Goal: Task Accomplishment & Management: Use online tool/utility

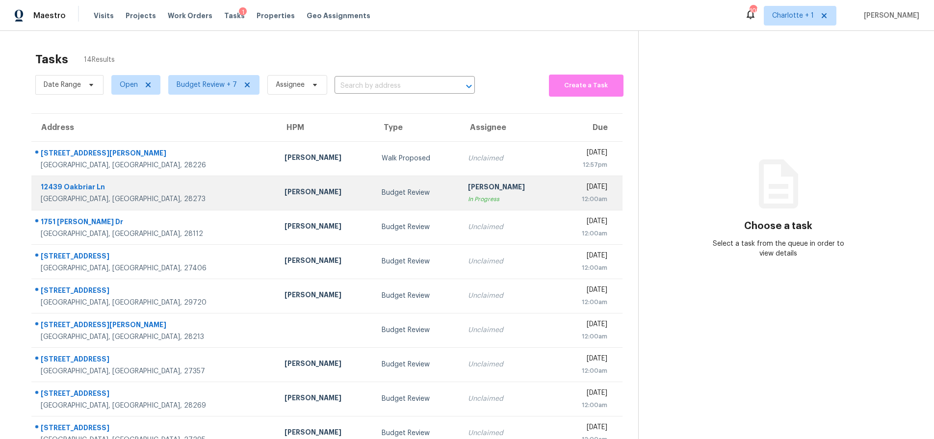
click at [557, 178] on td "Tue, Oct 7th 2025 12:00am" at bounding box center [589, 193] width 65 height 34
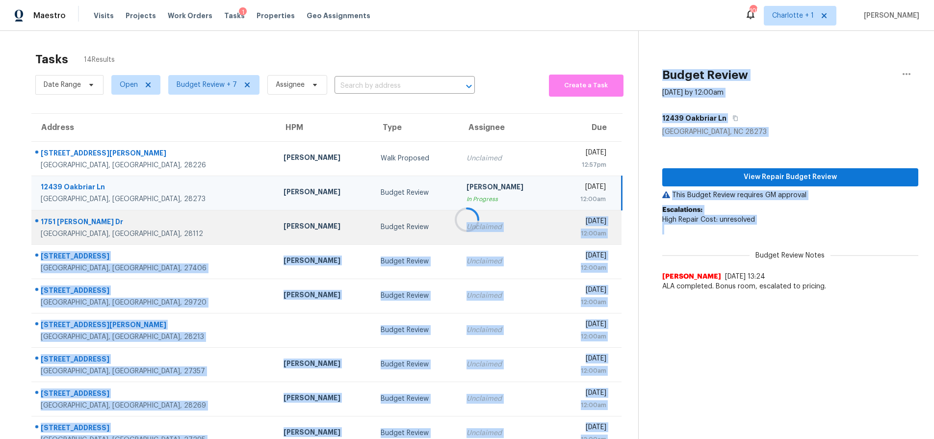
drag, startPoint x: 418, startPoint y: 221, endPoint x: 425, endPoint y: 214, distance: 9.4
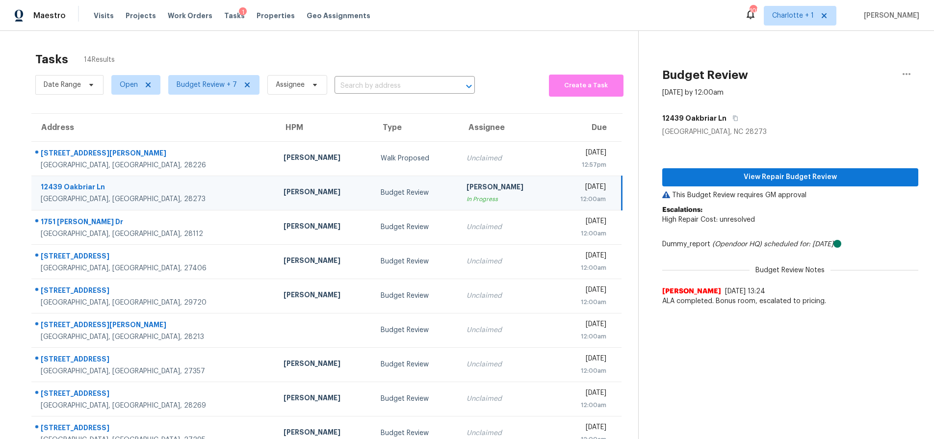
click at [466, 192] on div "[PERSON_NAME]" at bounding box center [506, 188] width 81 height 12
click at [770, 180] on span "View Repair Budget Review" at bounding box center [790, 177] width 240 height 12
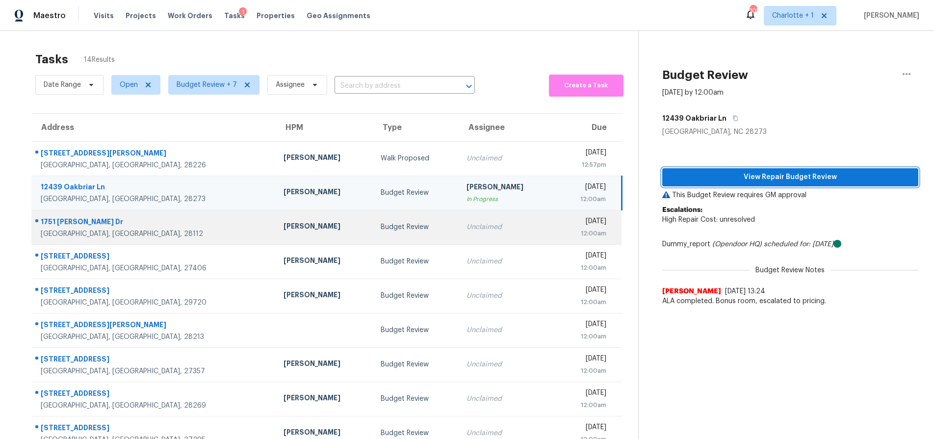
scroll to position [79, 0]
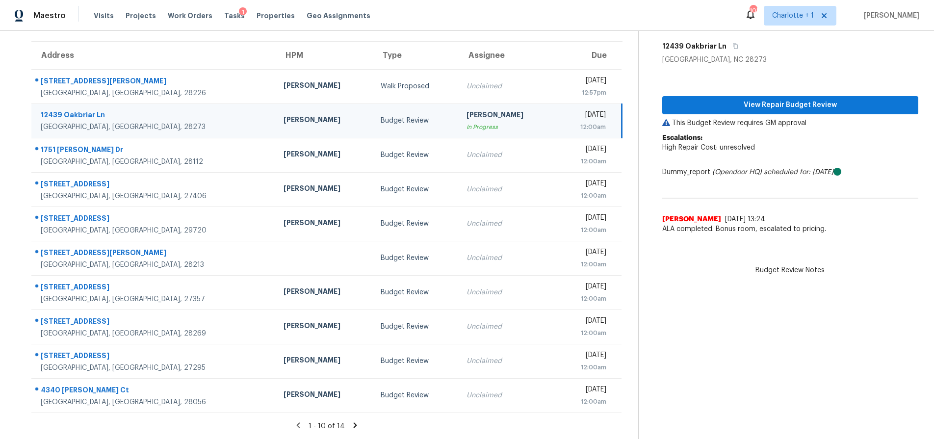
click at [356, 424] on section "Tasks 14 Results Date Range Open Budget Review + 7 Assignee ​ Create a Task Add…" at bounding box center [327, 206] width 622 height 464
click at [354, 422] on icon at bounding box center [355, 424] width 3 height 5
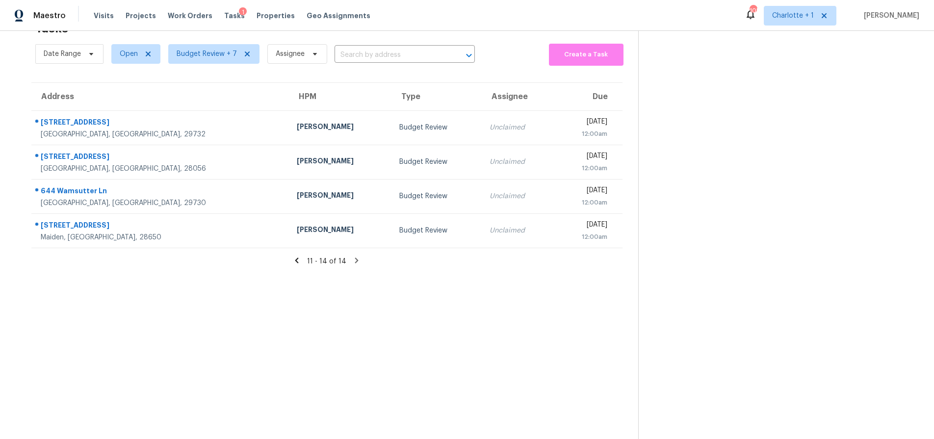
click at [292, 256] on icon at bounding box center [296, 260] width 9 height 9
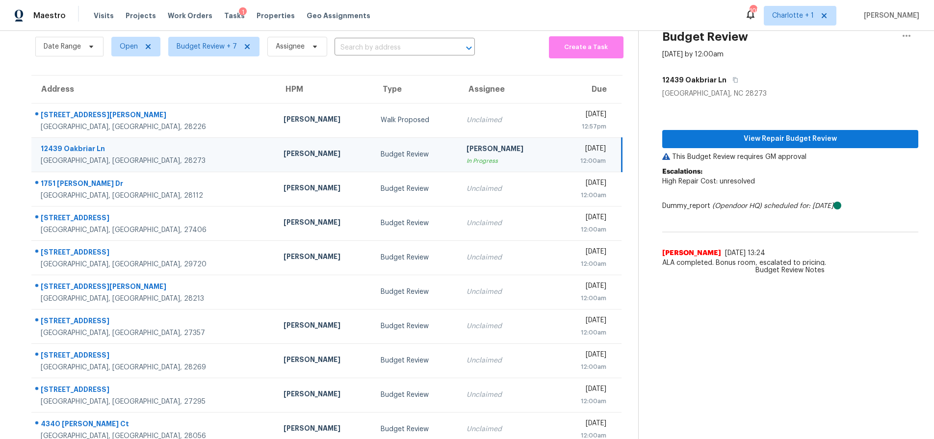
scroll to position [79, 0]
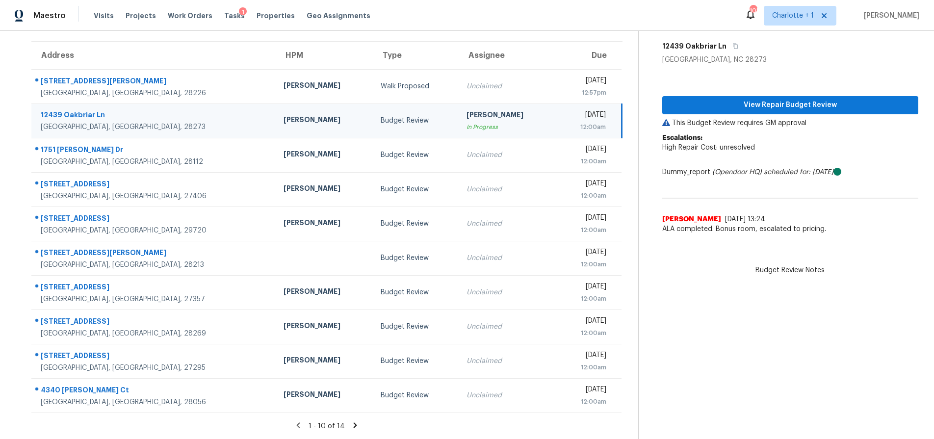
click at [381, 116] on div "Budget Review" at bounding box center [416, 121] width 70 height 10
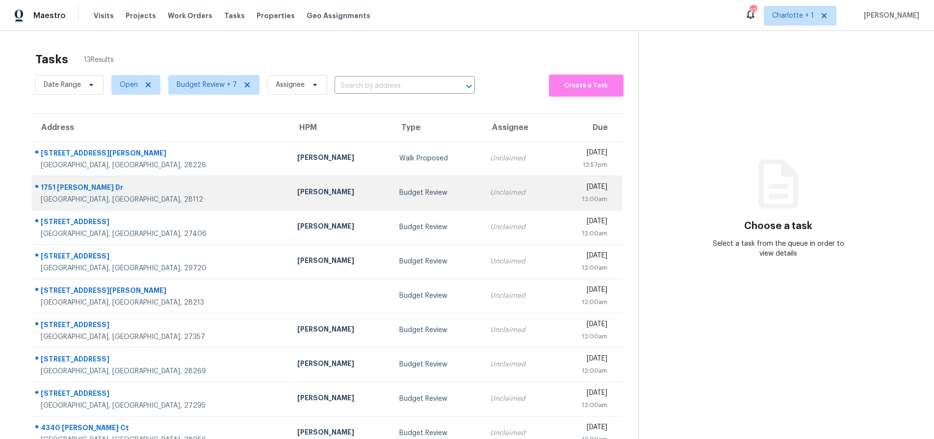
click at [297, 190] on div "[PERSON_NAME]" at bounding box center [340, 193] width 87 height 12
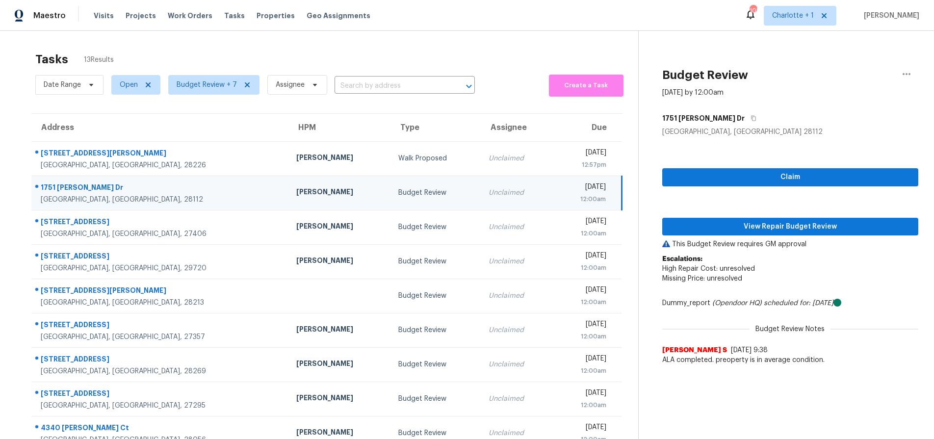
drag, startPoint x: 169, startPoint y: 191, endPoint x: 218, endPoint y: 188, distance: 49.1
click at [169, 190] on div "1751 Lesa Lin Dr" at bounding box center [161, 188] width 240 height 12
click at [720, 230] on span "View Repair Budget Review" at bounding box center [790, 227] width 240 height 12
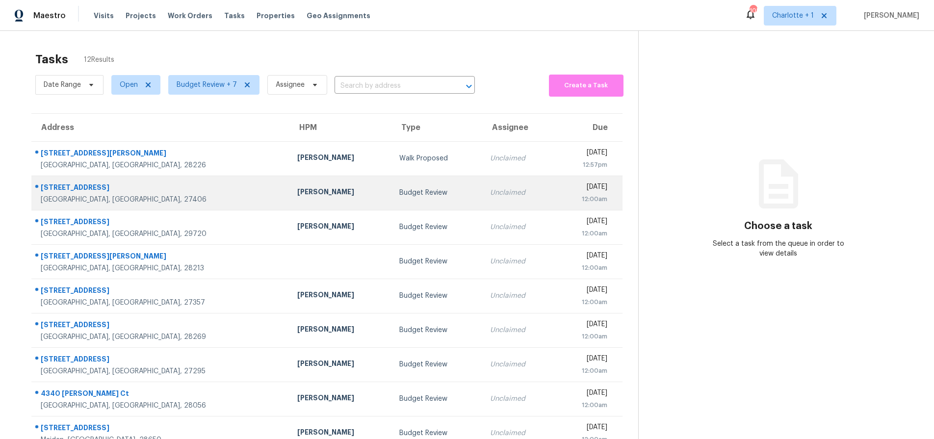
click at [297, 191] on div "[PERSON_NAME]" at bounding box center [340, 193] width 87 height 12
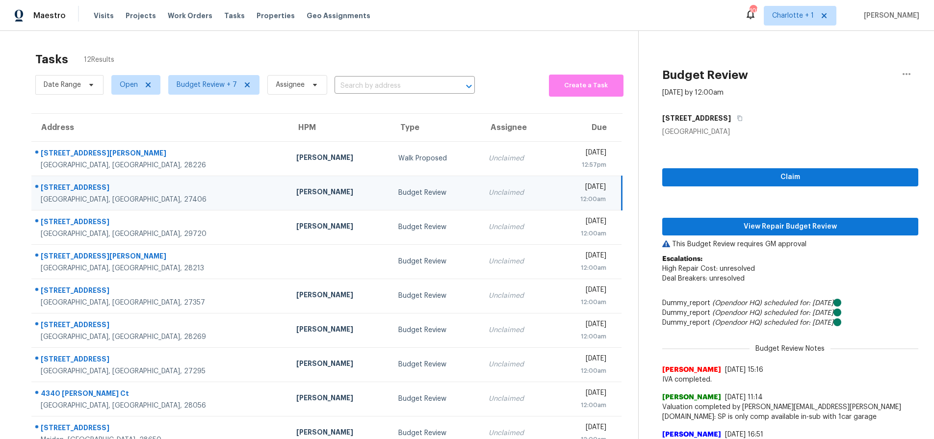
click at [296, 197] on div "[PERSON_NAME]" at bounding box center [339, 193] width 86 height 12
click at [701, 230] on span "View Repair Budget Review" at bounding box center [790, 227] width 240 height 12
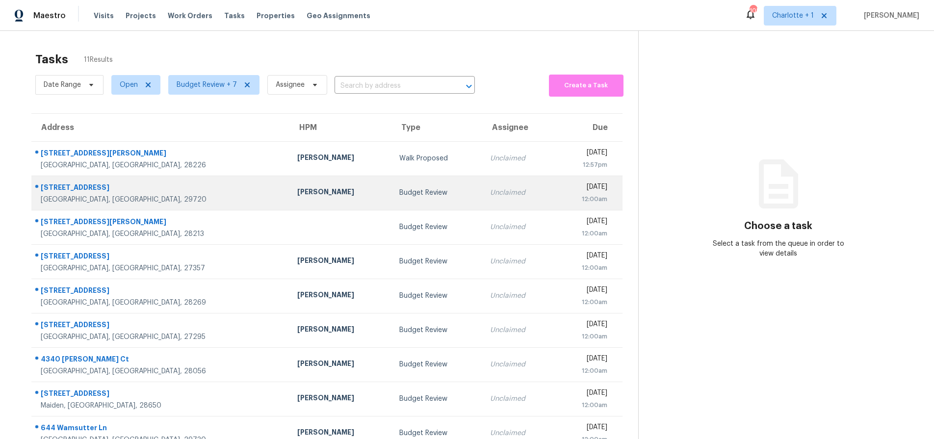
click at [289, 186] on td "[PERSON_NAME]" at bounding box center [340, 193] width 103 height 34
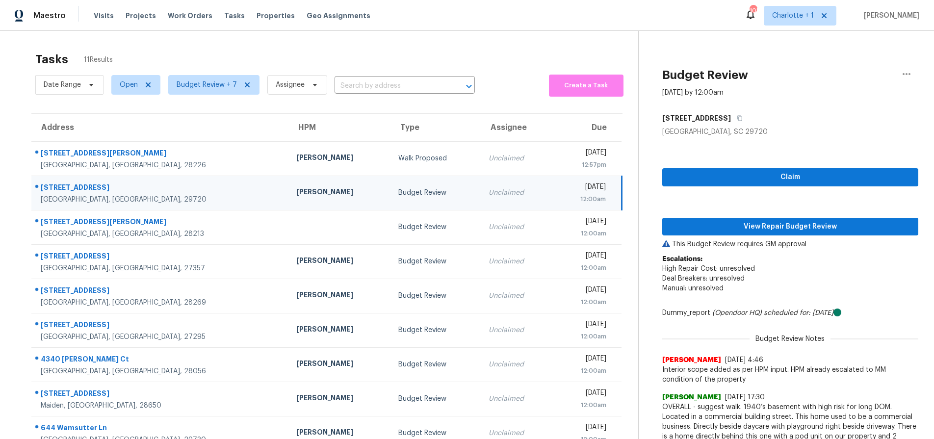
drag, startPoint x: 277, startPoint y: 186, endPoint x: 530, endPoint y: 207, distance: 253.5
click at [296, 187] on div "[PERSON_NAME]" at bounding box center [339, 193] width 86 height 12
click at [736, 218] on button "View Repair Budget Review" at bounding box center [790, 227] width 256 height 18
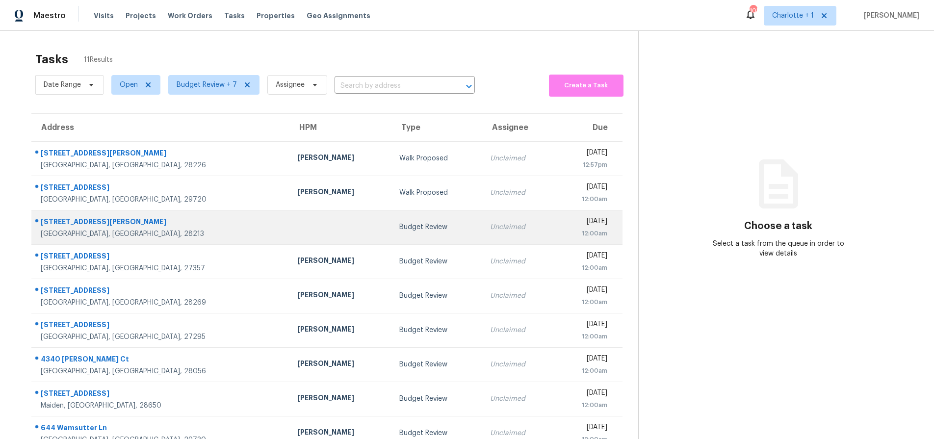
click at [289, 225] on td at bounding box center [340, 227] width 103 height 34
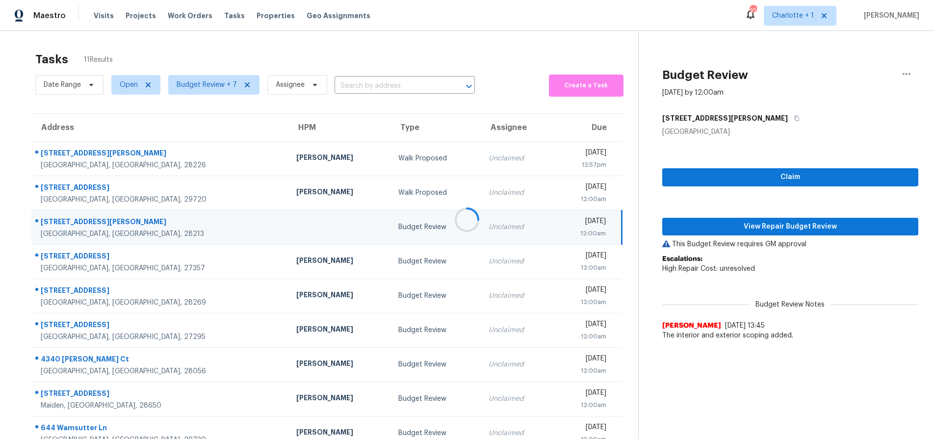
click at [225, 194] on div at bounding box center [467, 219] width 934 height 439
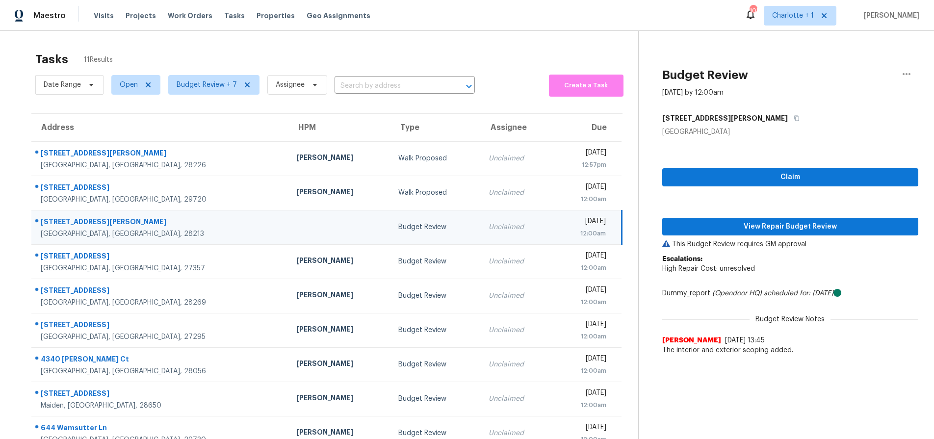
click at [288, 218] on td at bounding box center [339, 227] width 102 height 34
drag, startPoint x: 236, startPoint y: 227, endPoint x: 249, endPoint y: 227, distance: 12.3
click at [296, 227] on div at bounding box center [339, 227] width 86 height 2
click at [799, 229] on span "View Repair Budget Review" at bounding box center [790, 227] width 240 height 12
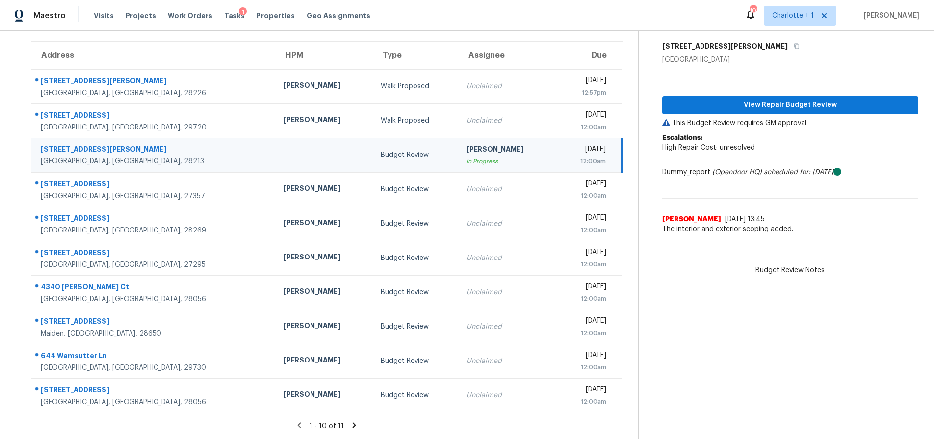
scroll to position [79, 0]
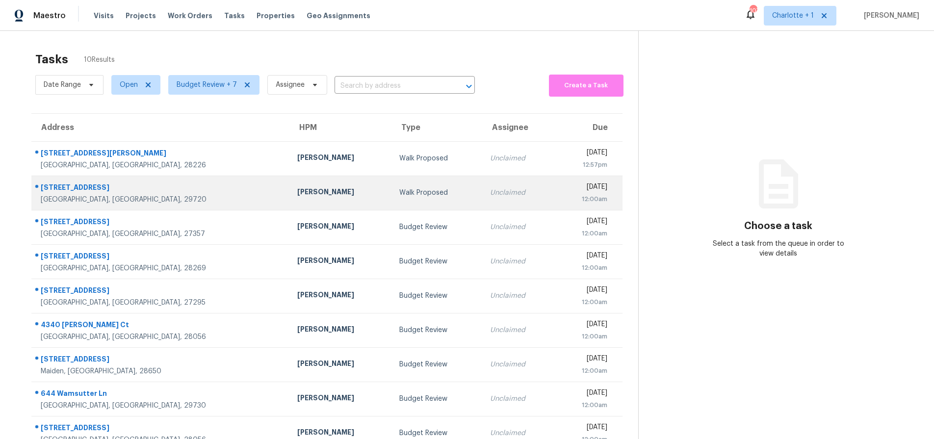
scroll to position [61, 0]
